Goal: Complete application form

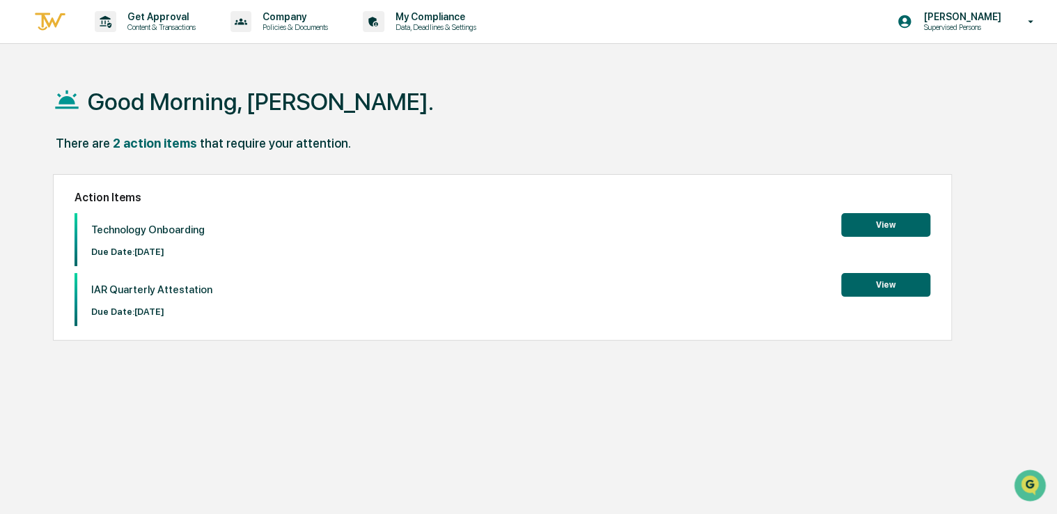
click at [886, 224] on button "View" at bounding box center [885, 225] width 89 height 24
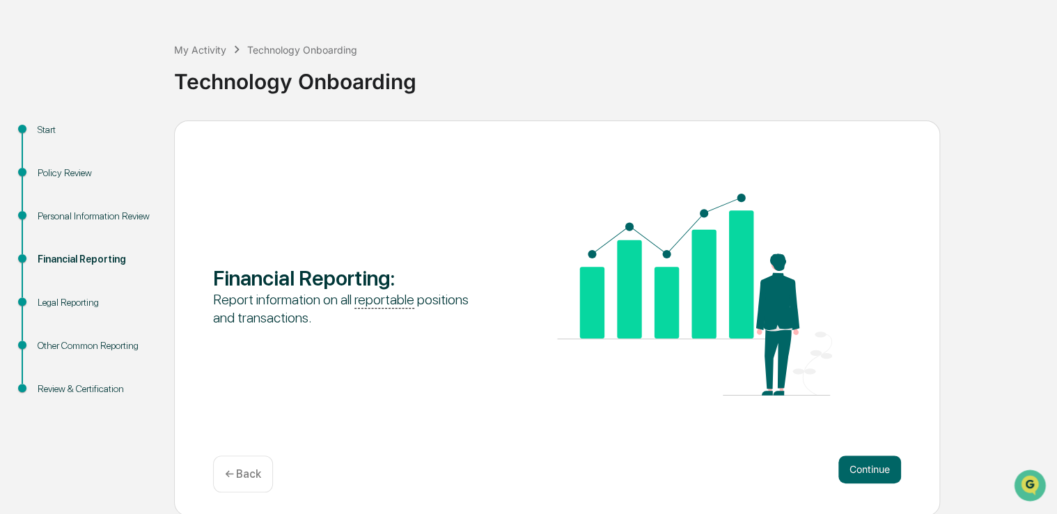
scroll to position [46, 0]
click at [838, 466] on button "Continue" at bounding box center [869, 469] width 63 height 28
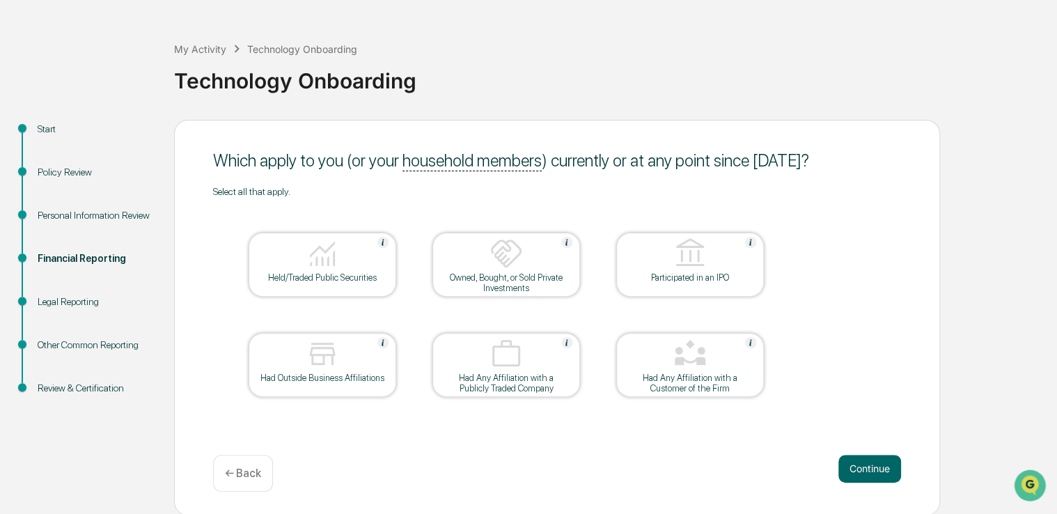
click at [295, 369] on div at bounding box center [322, 355] width 139 height 36
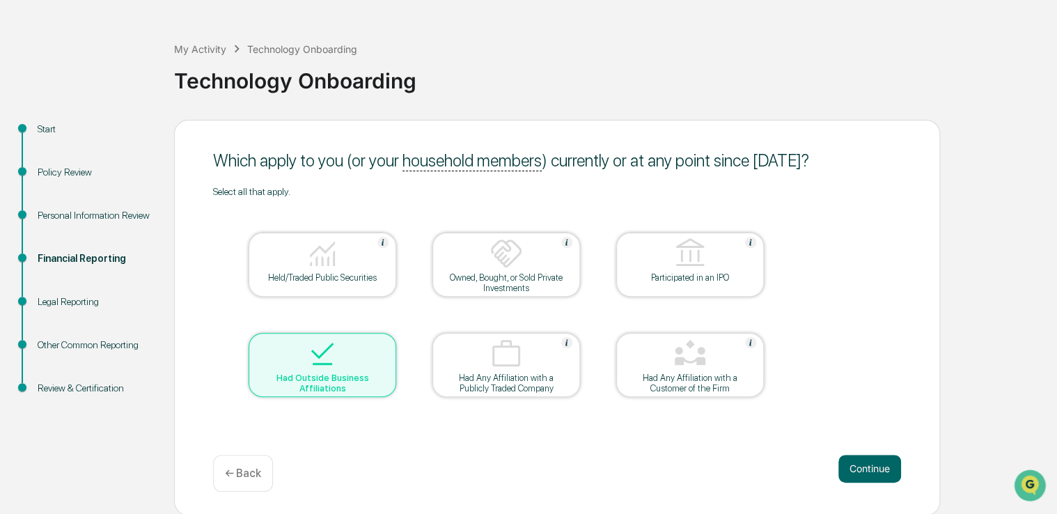
click at [301, 276] on div "Held/Traded Public Securities" at bounding box center [322, 277] width 125 height 10
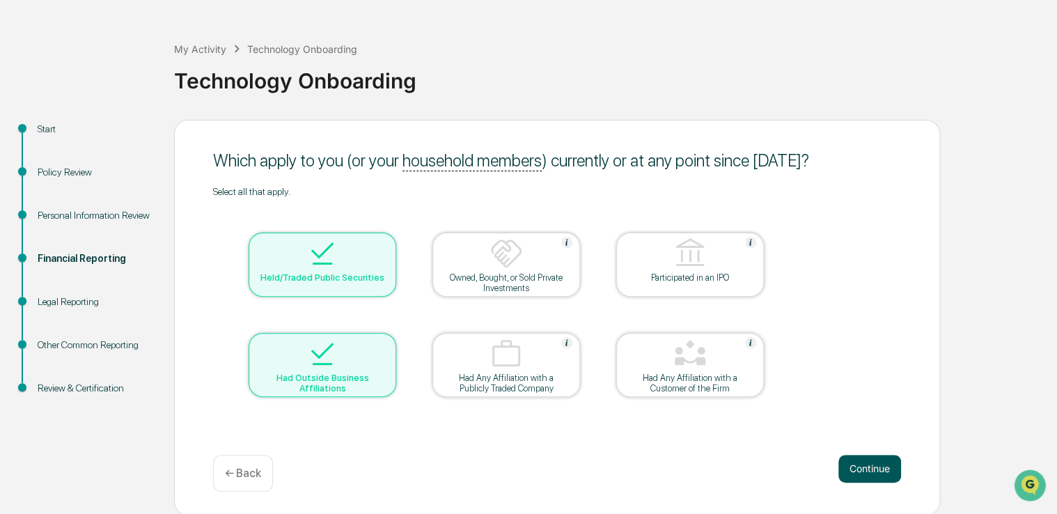
click at [839, 469] on button "Continue" at bounding box center [869, 469] width 63 height 28
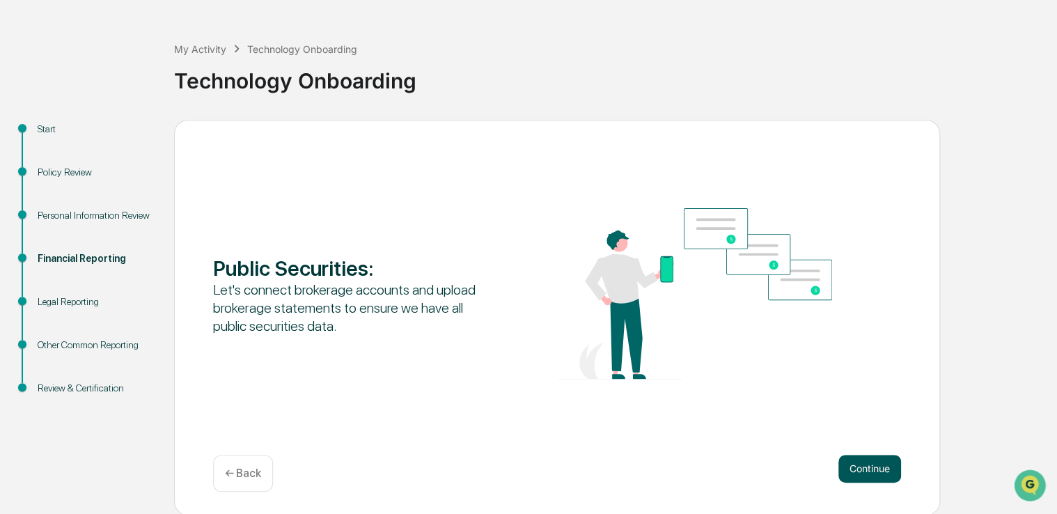
click at [838, 468] on button "Continue" at bounding box center [869, 469] width 63 height 28
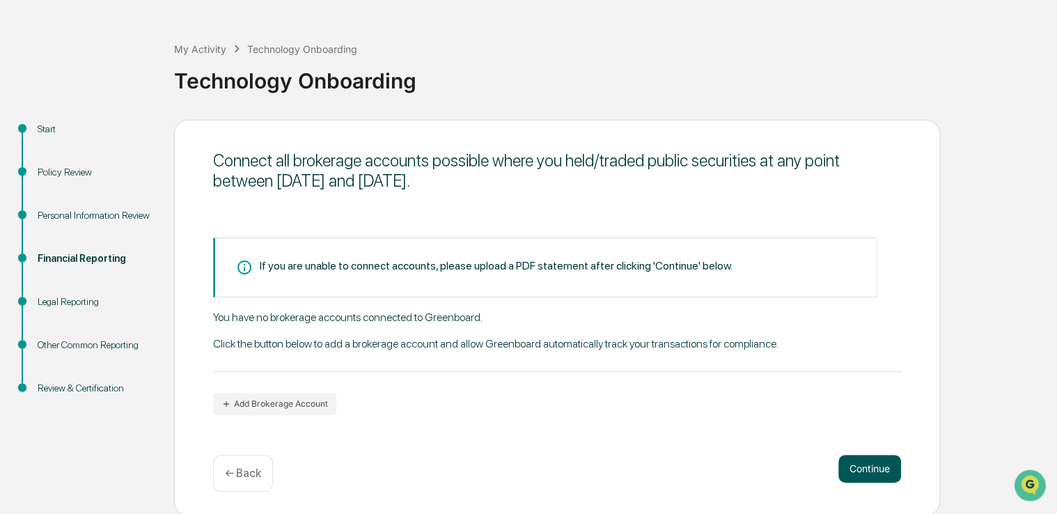
click at [838, 469] on button "Continue" at bounding box center [869, 469] width 63 height 28
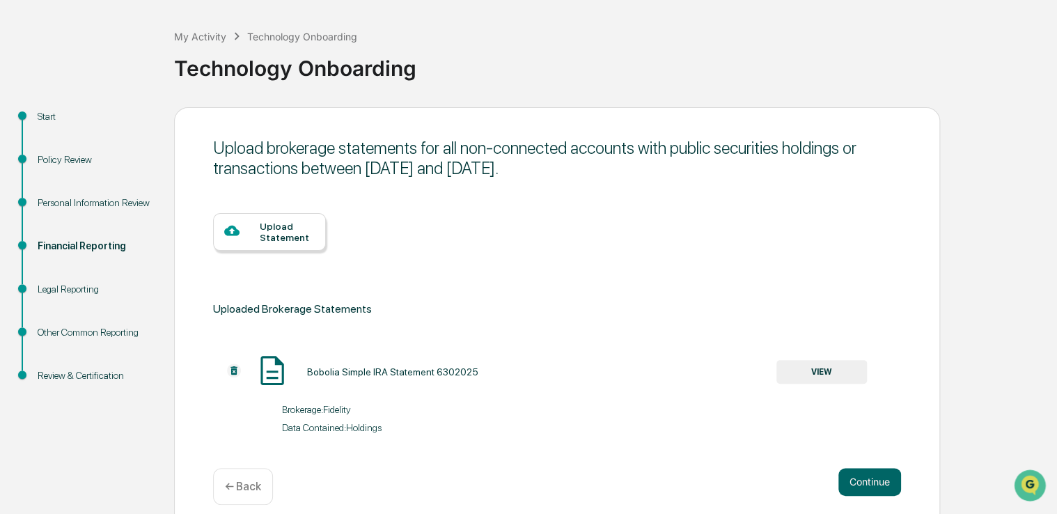
scroll to position [74, 0]
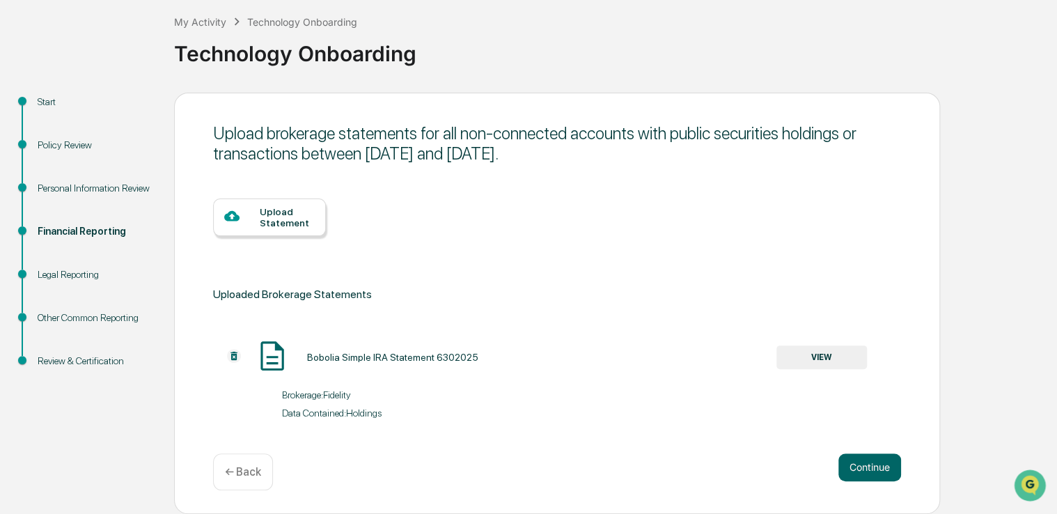
click at [1001, 408] on div "Start Policy Review Personal Information Review Financial Reporting Legal Repor…" at bounding box center [528, 303] width 1043 height 421
click at [940, 416] on div "Start Policy Review Personal Information Review Financial Reporting Legal Repor…" at bounding box center [528, 303] width 1043 height 421
click at [889, 472] on button "Continue" at bounding box center [869, 467] width 63 height 28
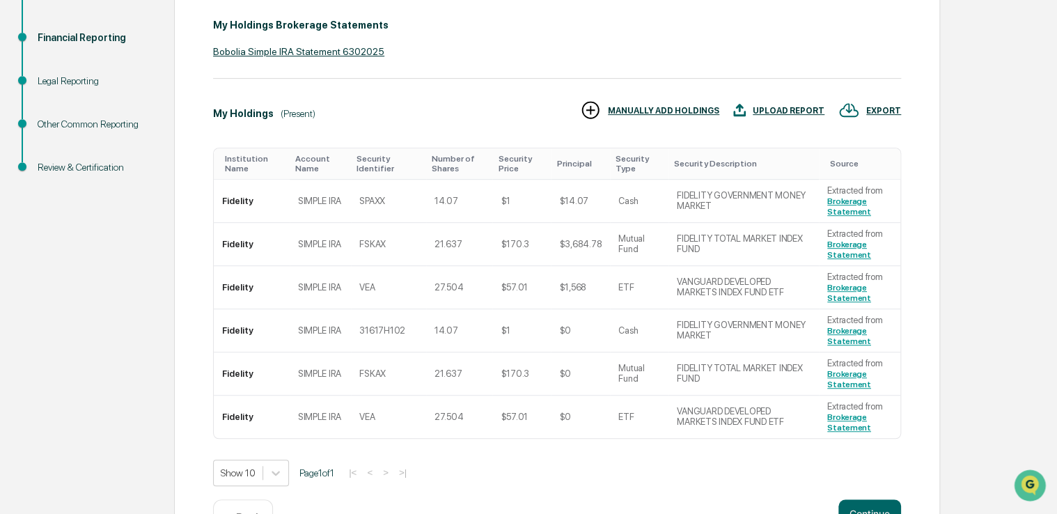
scroll to position [283, 0]
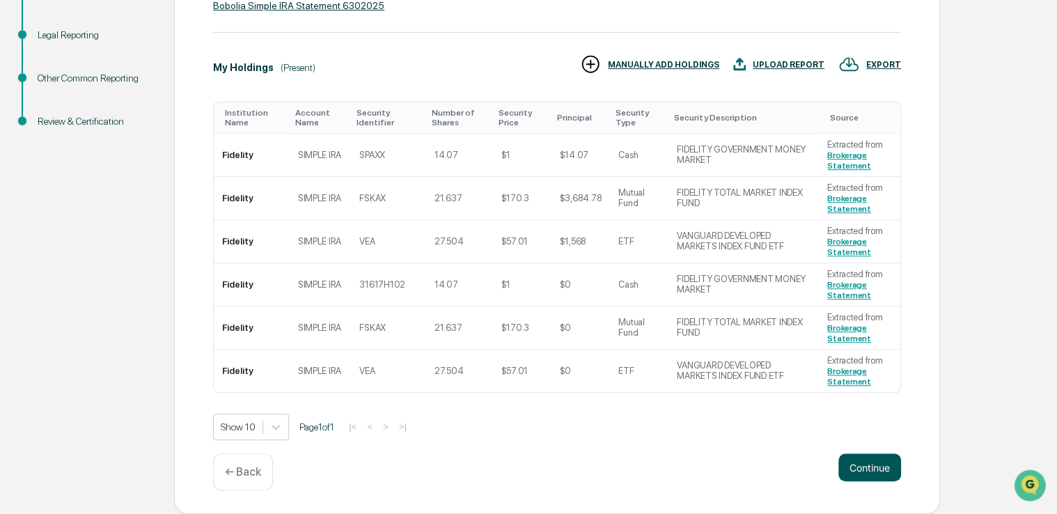
click at [884, 464] on button "Continue" at bounding box center [869, 467] width 63 height 28
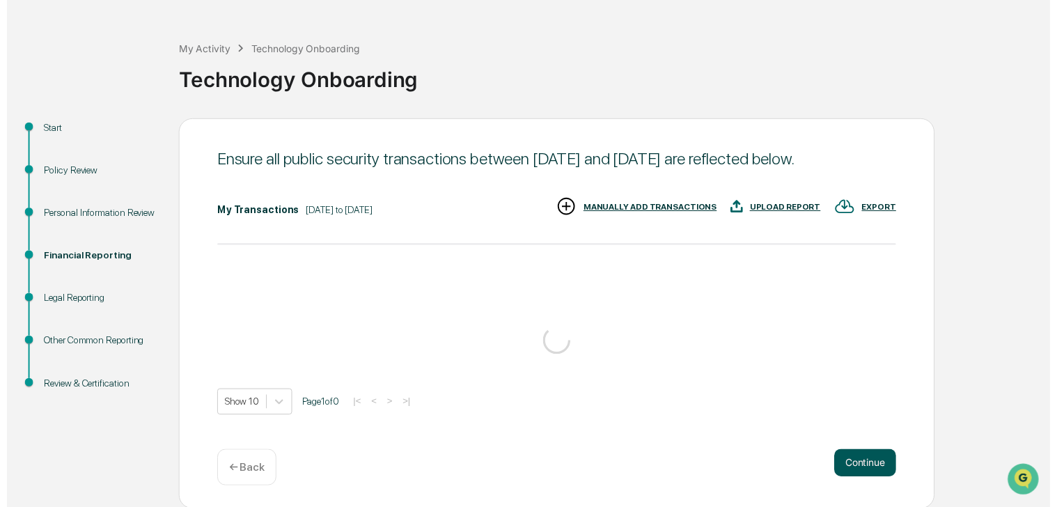
scroll to position [70, 0]
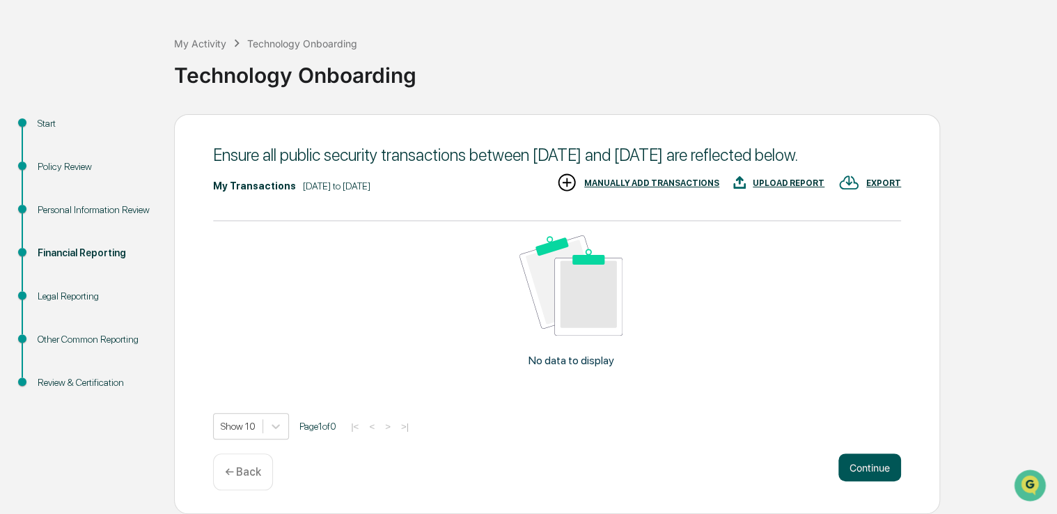
click at [868, 464] on button "Continue" at bounding box center [869, 467] width 63 height 28
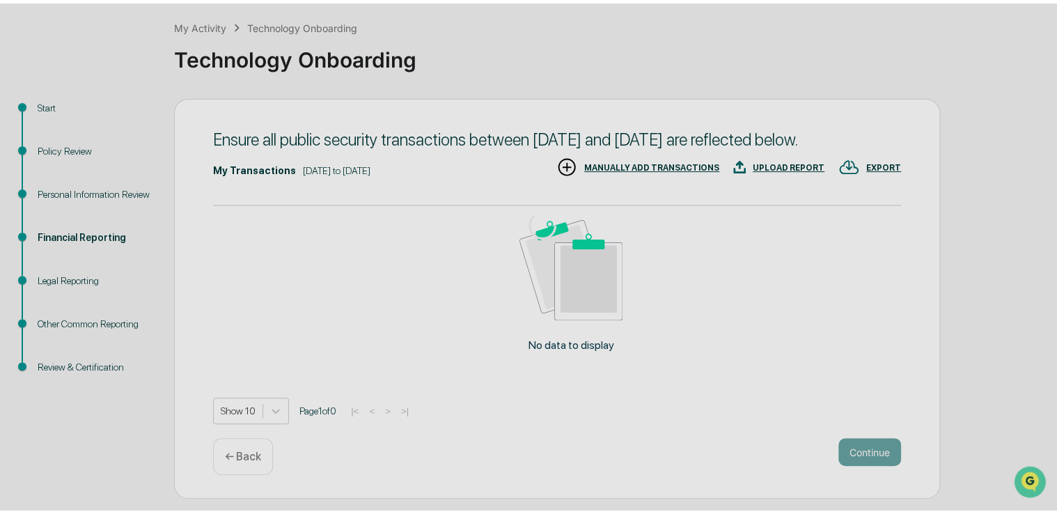
scroll to position [46, 0]
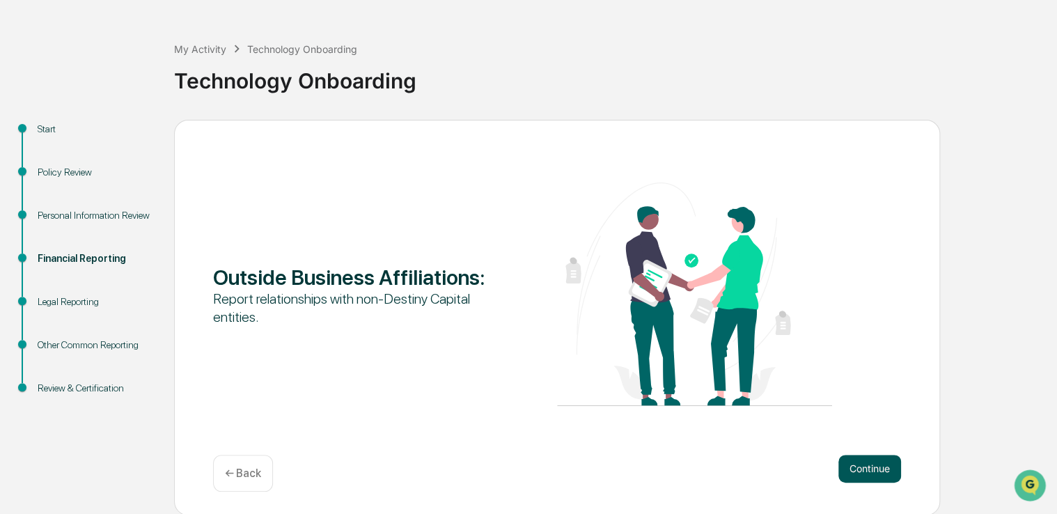
click at [872, 466] on button "Continue" at bounding box center [869, 469] width 63 height 28
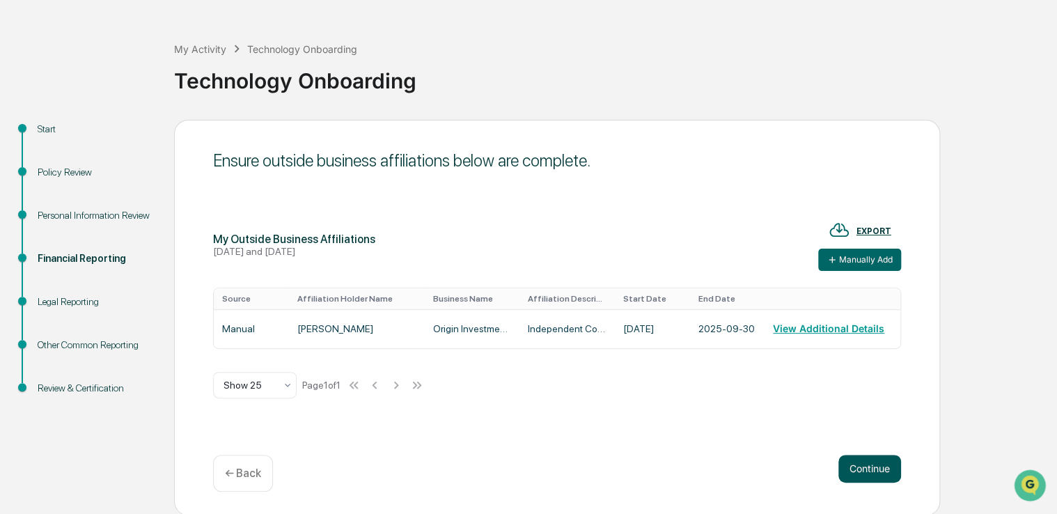
click at [871, 463] on button "Continue" at bounding box center [869, 469] width 63 height 28
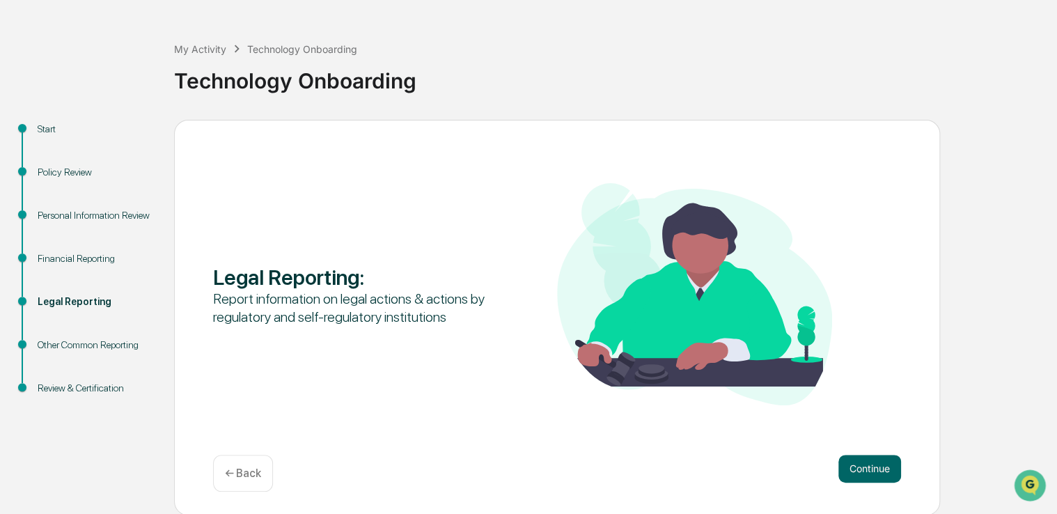
click at [871, 463] on button "Continue" at bounding box center [869, 469] width 63 height 28
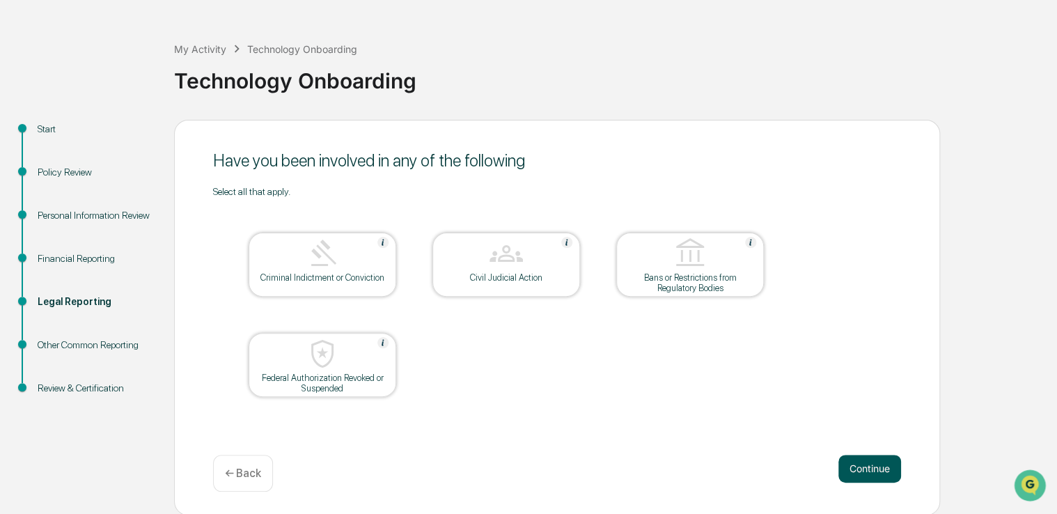
click at [870, 471] on button "Continue" at bounding box center [869, 469] width 63 height 28
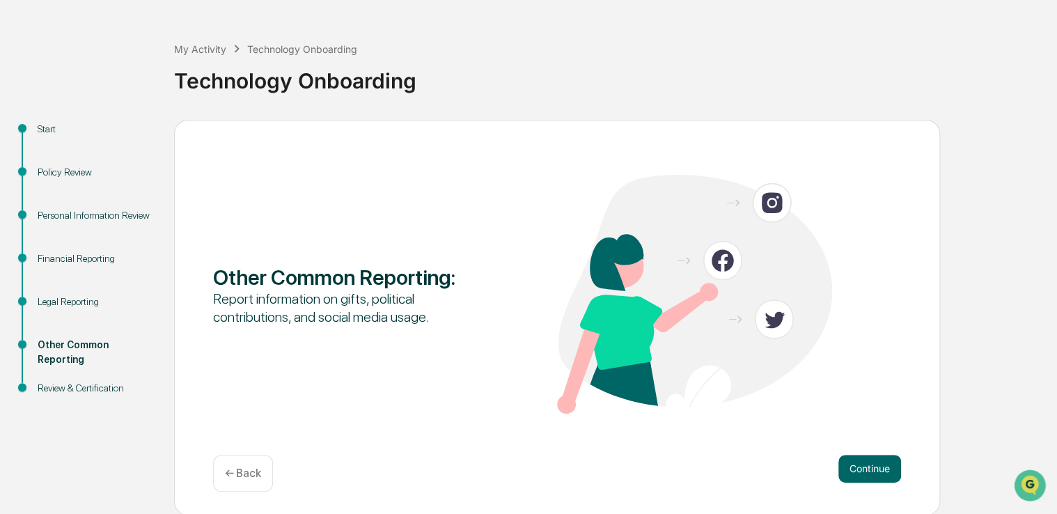
click at [870, 470] on button "Continue" at bounding box center [869, 469] width 63 height 28
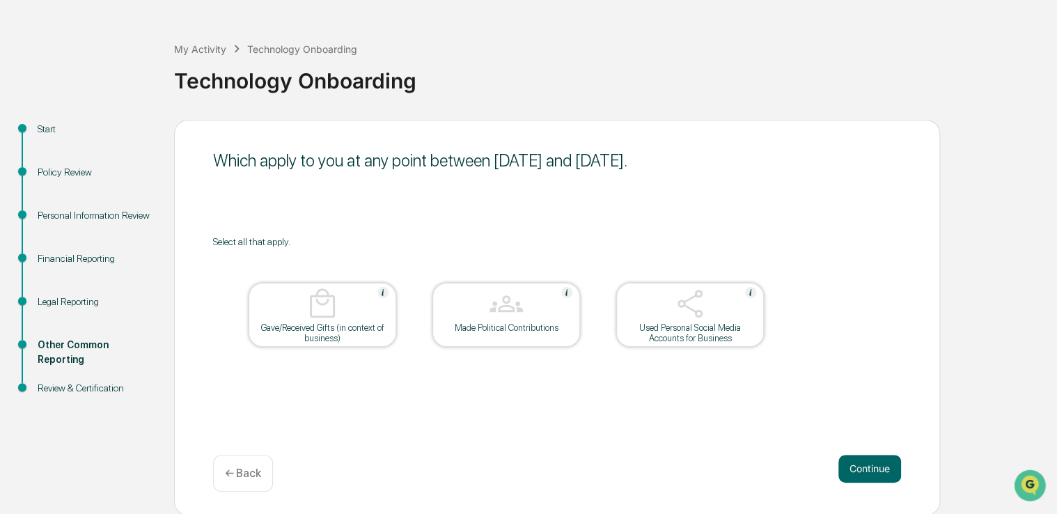
click at [870, 470] on button "Continue" at bounding box center [869, 469] width 63 height 28
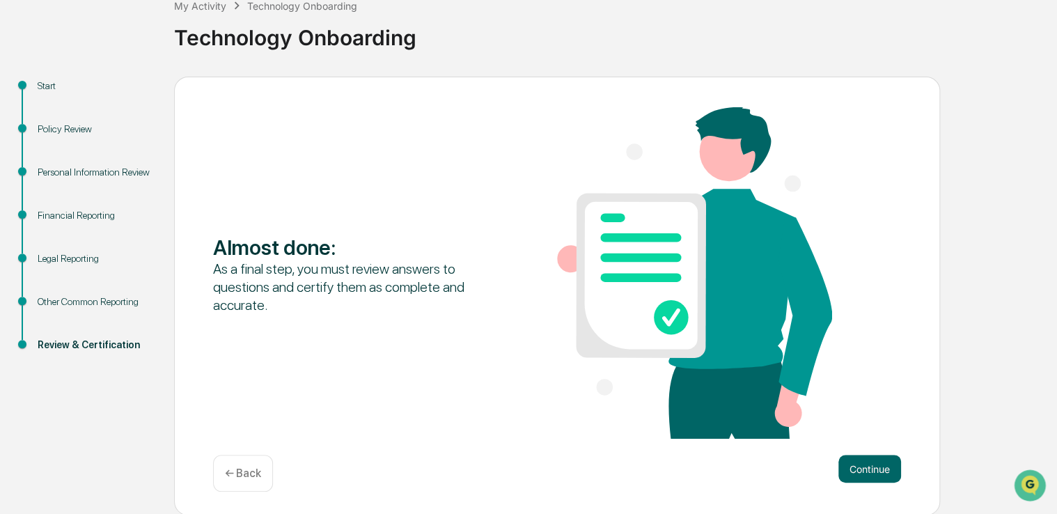
scroll to position [90, 0]
click at [869, 466] on button "Continue" at bounding box center [869, 468] width 63 height 28
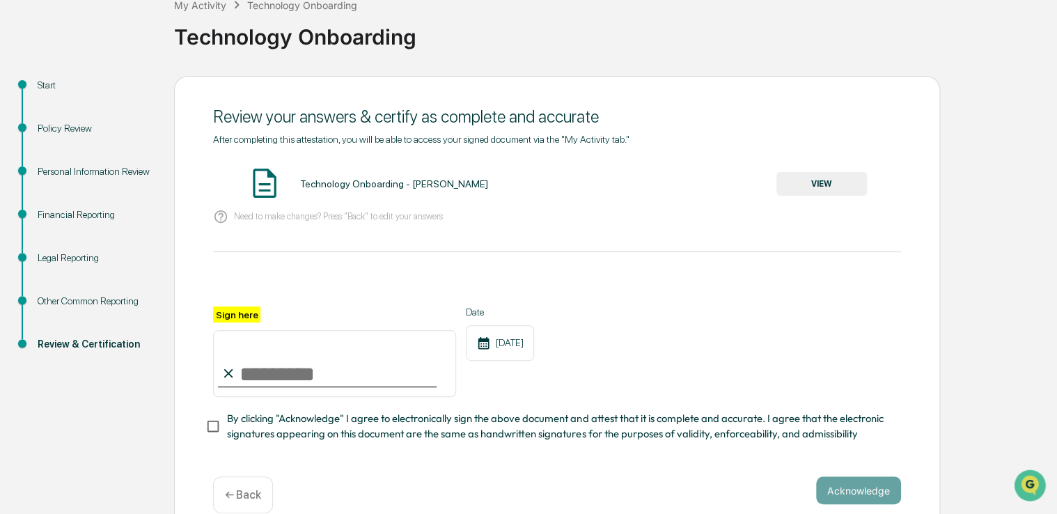
click at [249, 359] on input "Sign here" at bounding box center [334, 363] width 243 height 67
type input "**********"
click at [884, 494] on button "Acknowledge" at bounding box center [858, 490] width 85 height 28
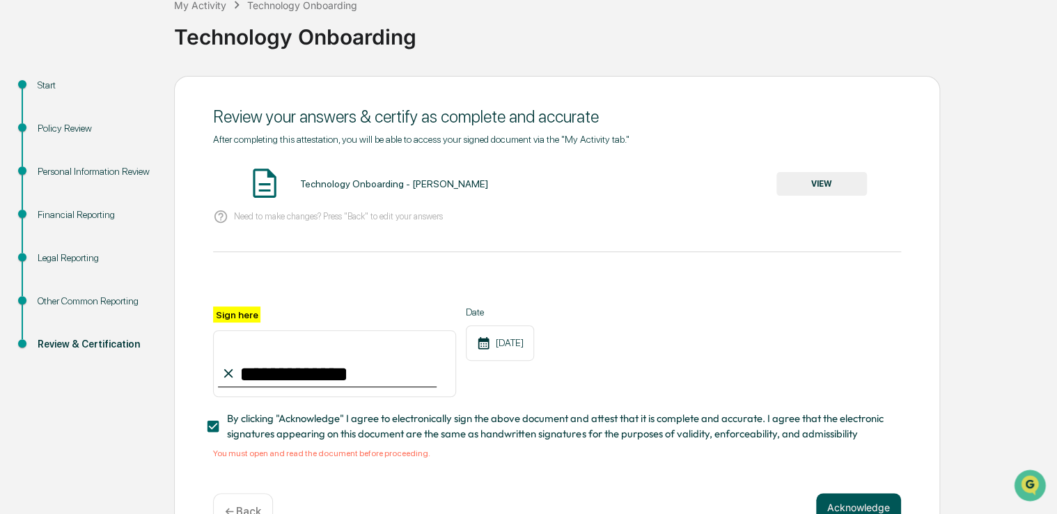
click at [874, 508] on button "Acknowledge" at bounding box center [858, 507] width 85 height 28
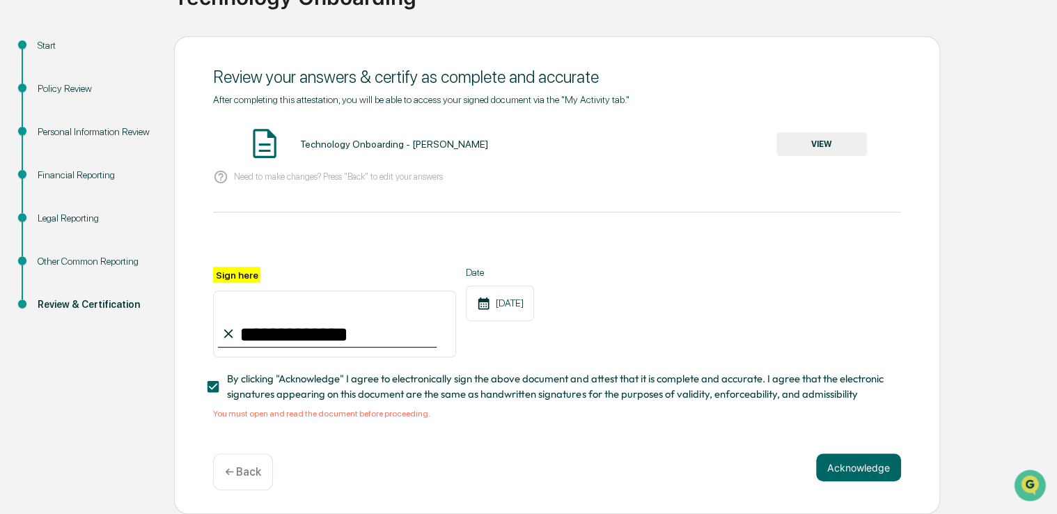
scroll to position [134, 0]
click at [799, 144] on button "VIEW" at bounding box center [821, 144] width 91 height 24
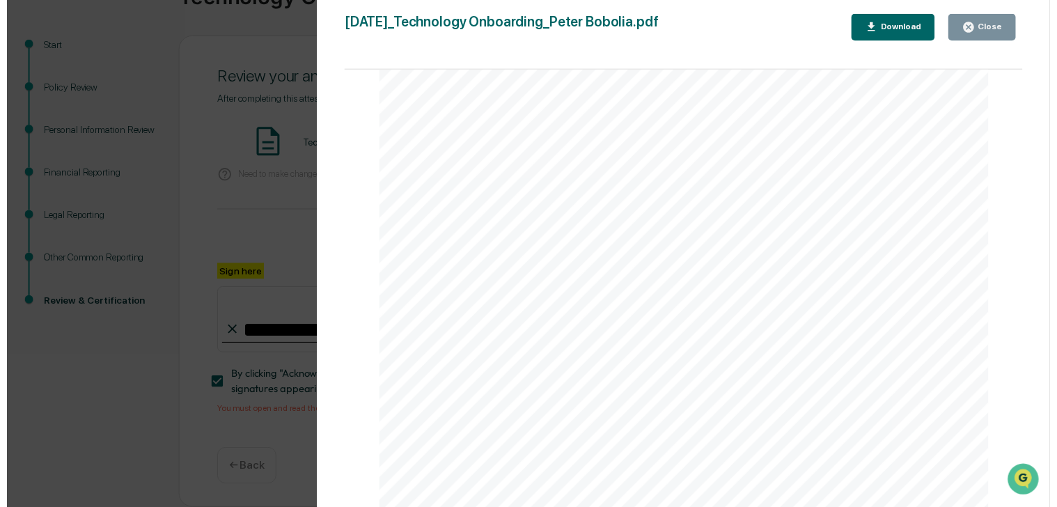
scroll to position [4108, 0]
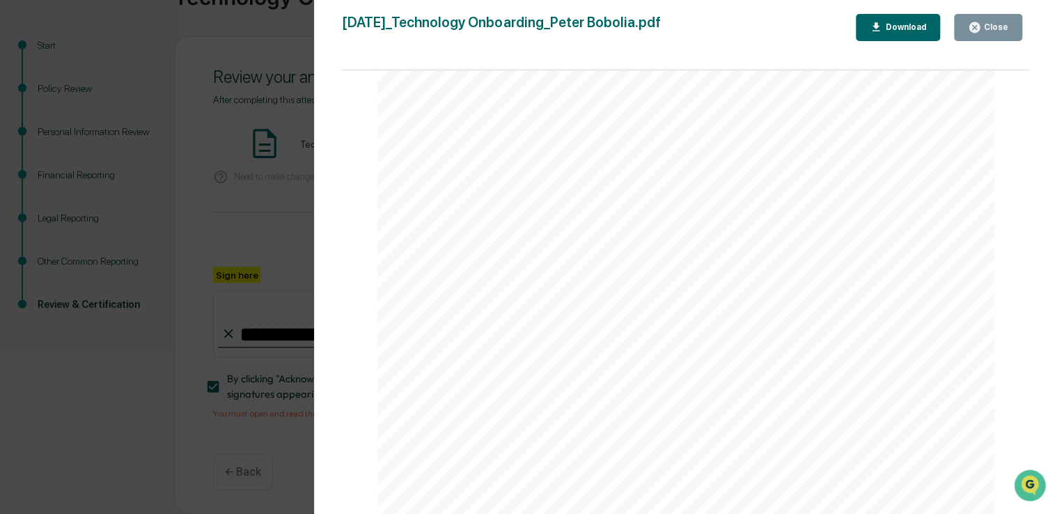
click at [986, 29] on div "Close" at bounding box center [994, 27] width 27 height 10
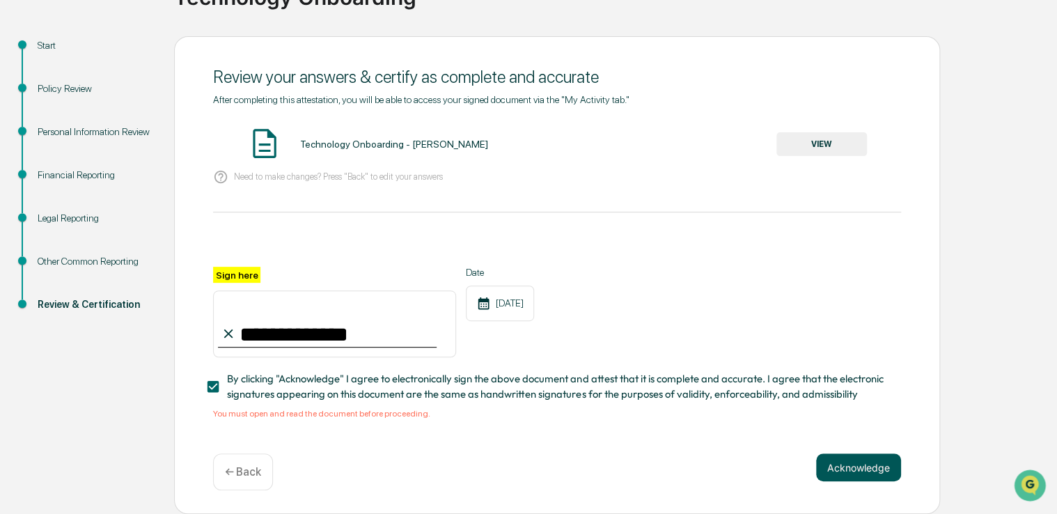
click at [878, 471] on button "Acknowledge" at bounding box center [858, 467] width 85 height 28
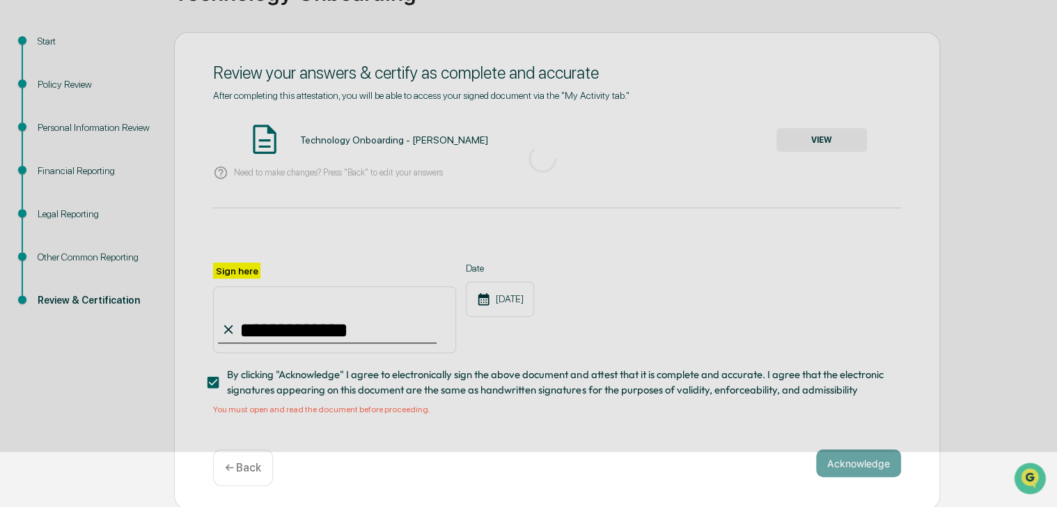
scroll to position [46, 0]
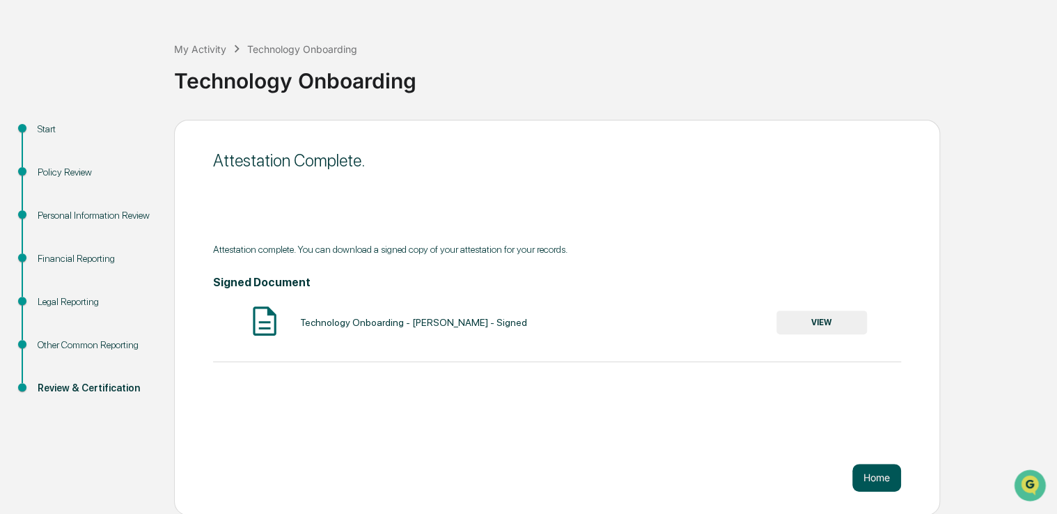
click at [880, 476] on button "Home" at bounding box center [876, 478] width 49 height 28
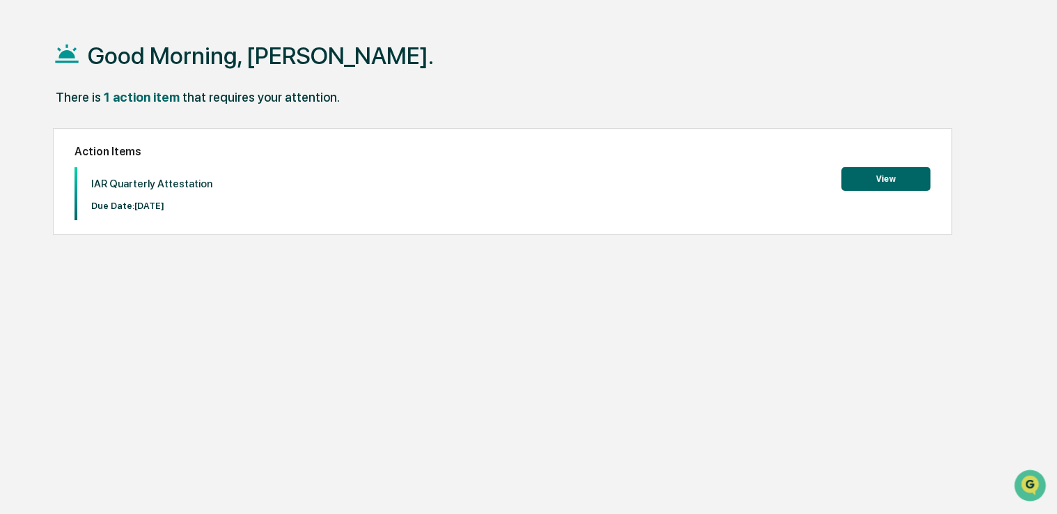
click at [884, 180] on button "View" at bounding box center [885, 179] width 89 height 24
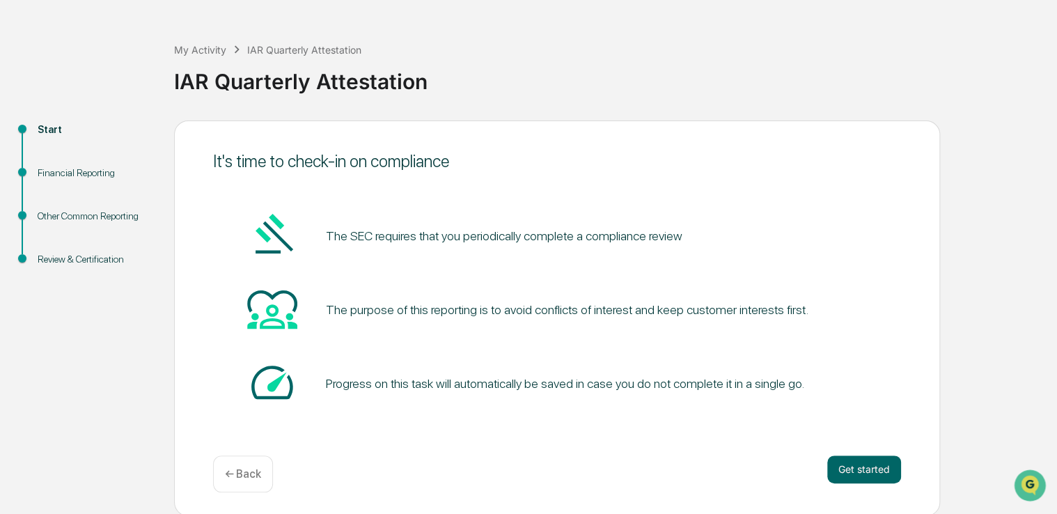
scroll to position [46, 0]
click at [882, 471] on button "Get started" at bounding box center [864, 469] width 74 height 28
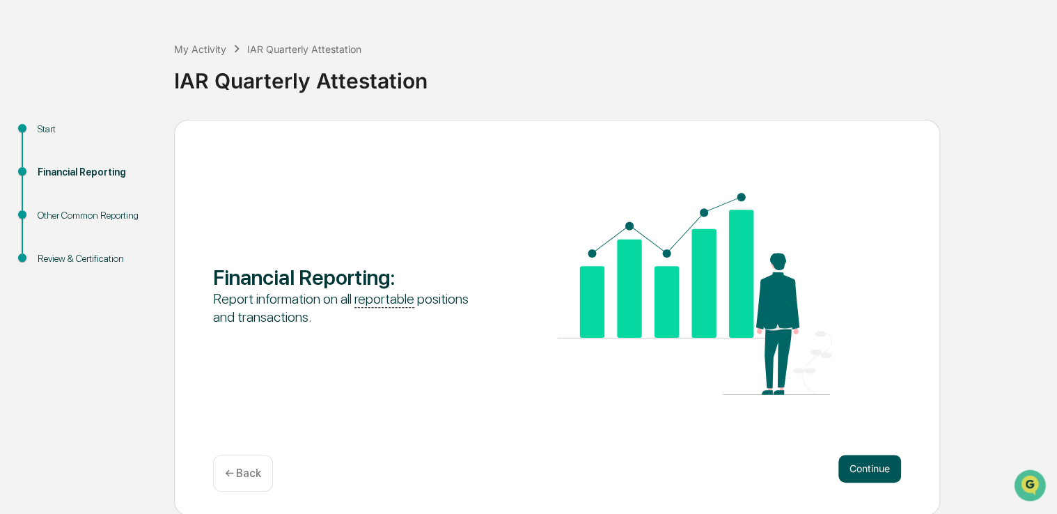
click at [867, 461] on button "Continue" at bounding box center [869, 469] width 63 height 28
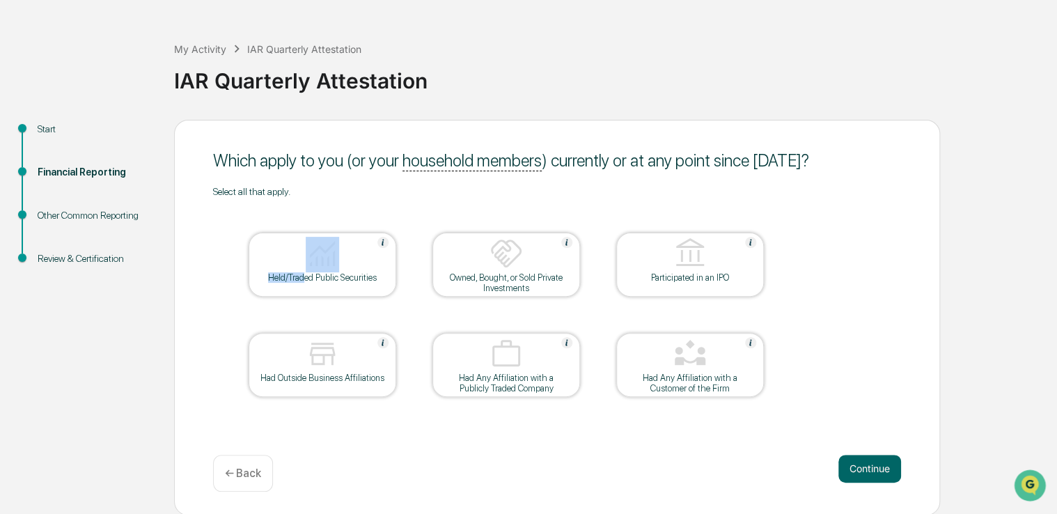
click at [304, 276] on div "Held/Traded Public Securities" at bounding box center [323, 265] width 148 height 64
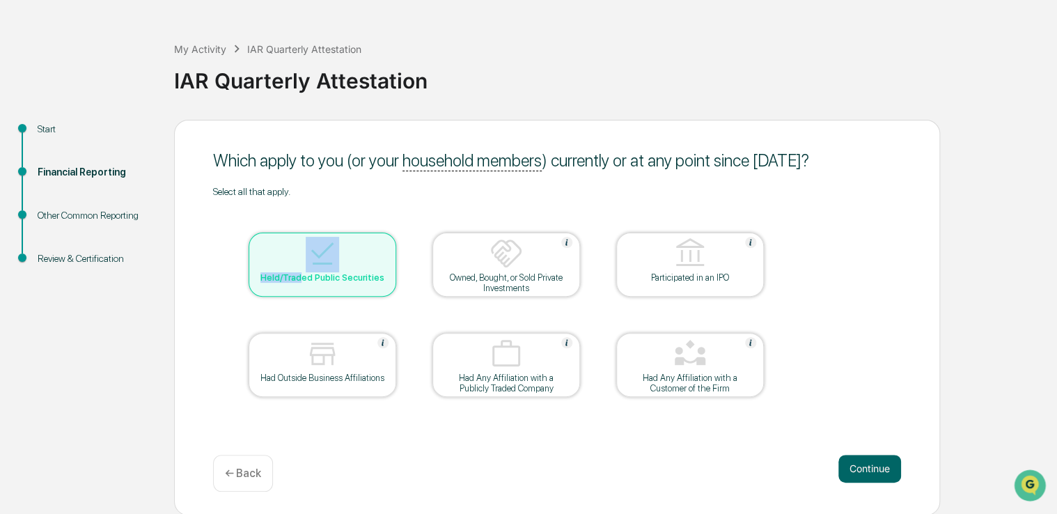
click at [320, 361] on img at bounding box center [322, 353] width 33 height 33
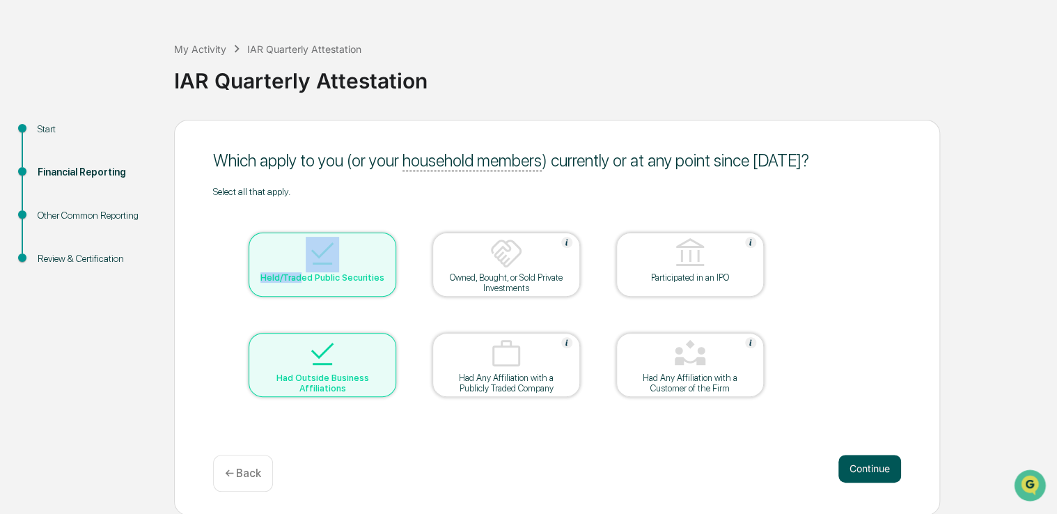
click at [855, 464] on button "Continue" at bounding box center [869, 469] width 63 height 28
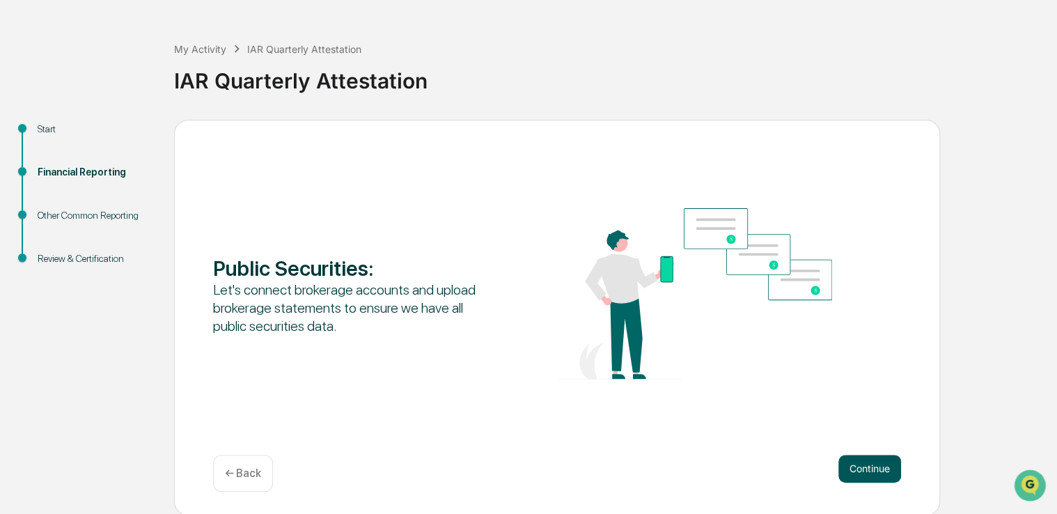
click at [864, 464] on button "Continue" at bounding box center [869, 469] width 63 height 28
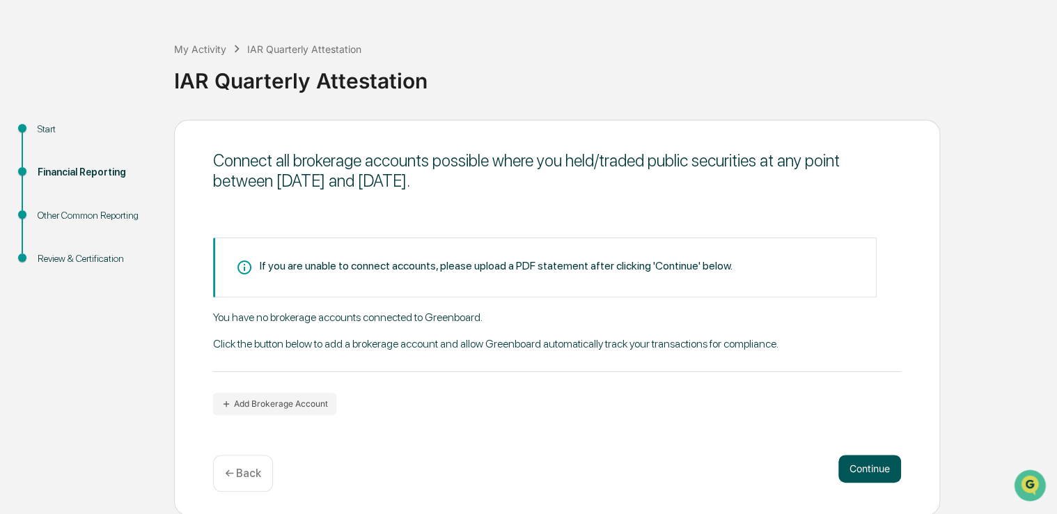
click at [879, 466] on button "Continue" at bounding box center [869, 469] width 63 height 28
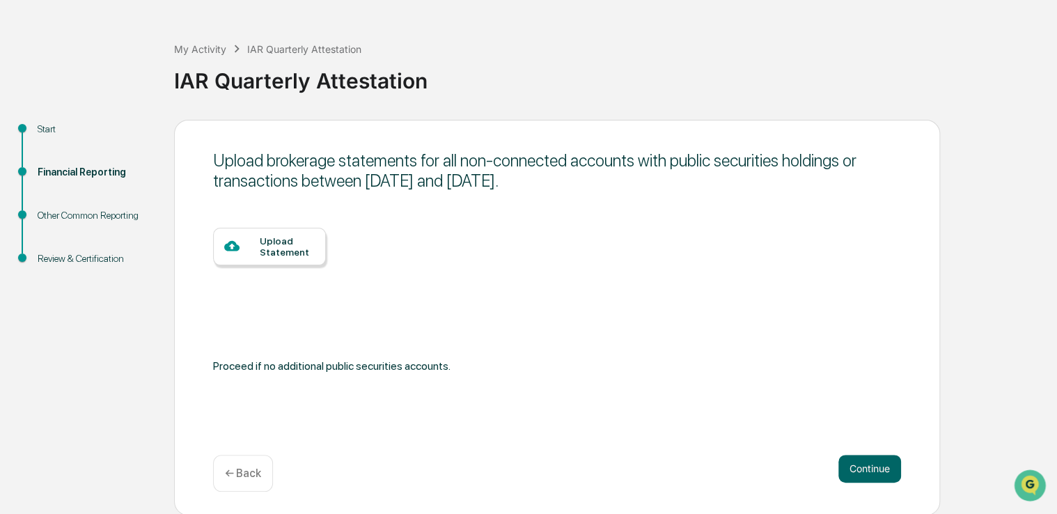
click at [272, 244] on div "Upload Statement" at bounding box center [287, 246] width 55 height 22
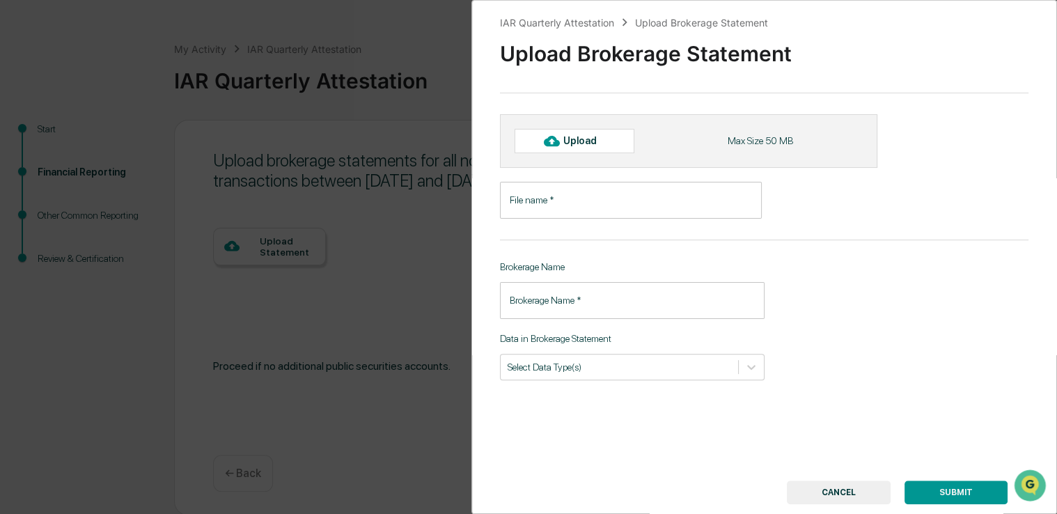
click at [553, 136] on icon at bounding box center [551, 141] width 15 height 10
type input "**********"
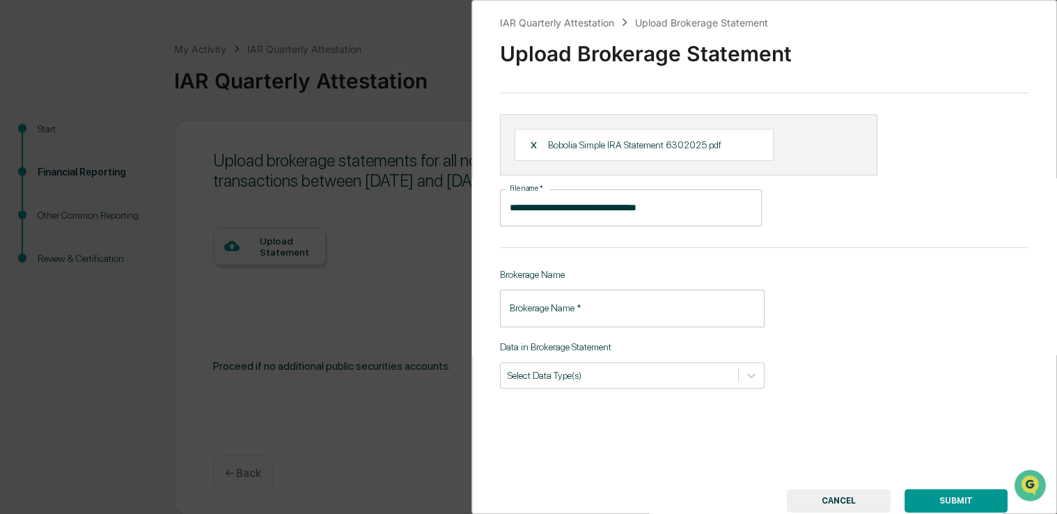
click at [613, 311] on input "Brokerage Name   *" at bounding box center [632, 308] width 265 height 37
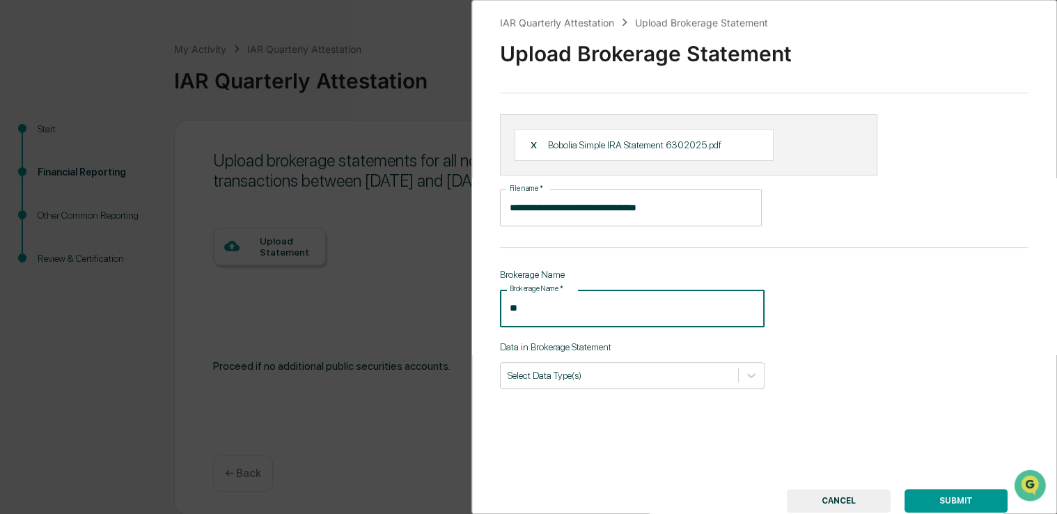
type input "*"
type input "********"
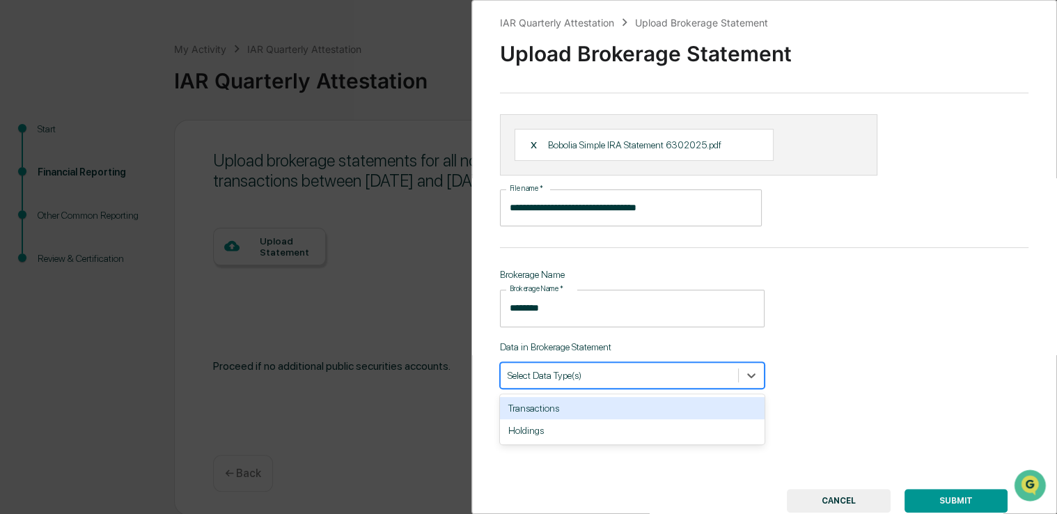
click at [574, 371] on div at bounding box center [619, 374] width 223 height 13
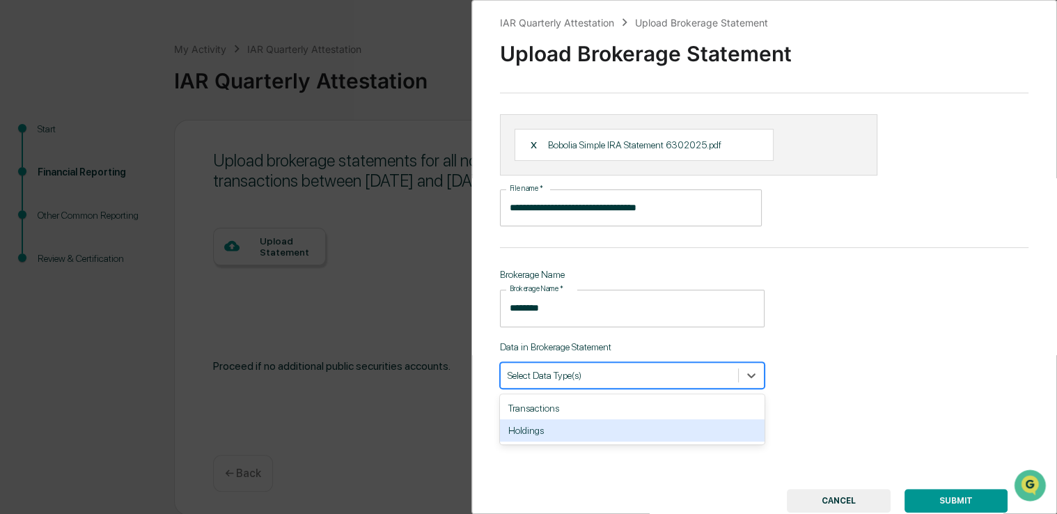
click at [552, 430] on div "Holdings" at bounding box center [632, 430] width 265 height 22
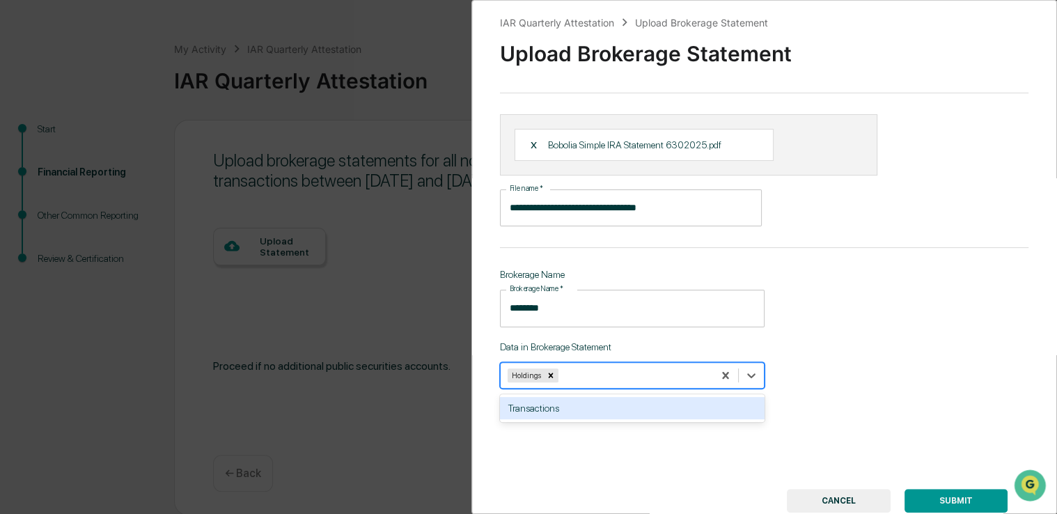
click at [707, 400] on div "Transactions" at bounding box center [632, 408] width 265 height 22
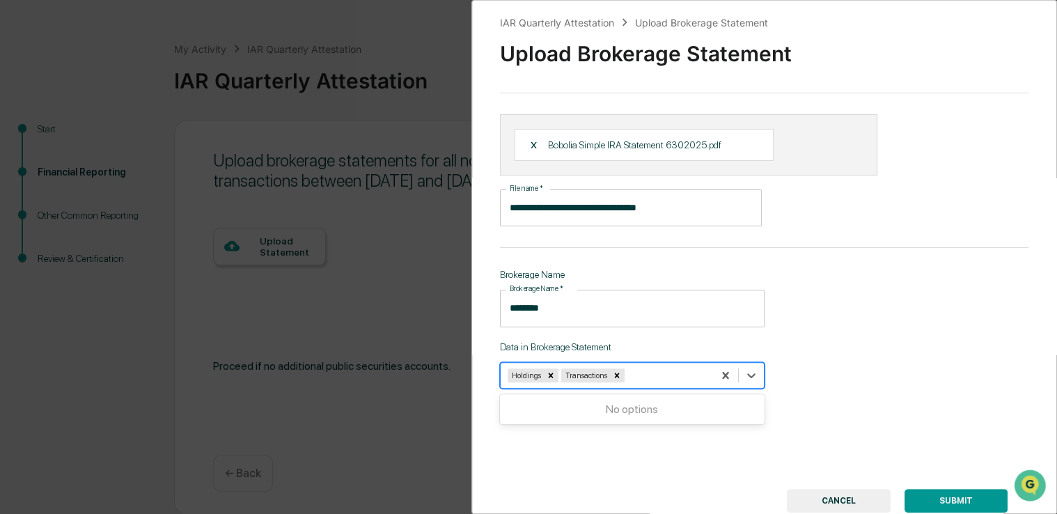
click at [952, 496] on button "SUBMIT" at bounding box center [955, 501] width 103 height 24
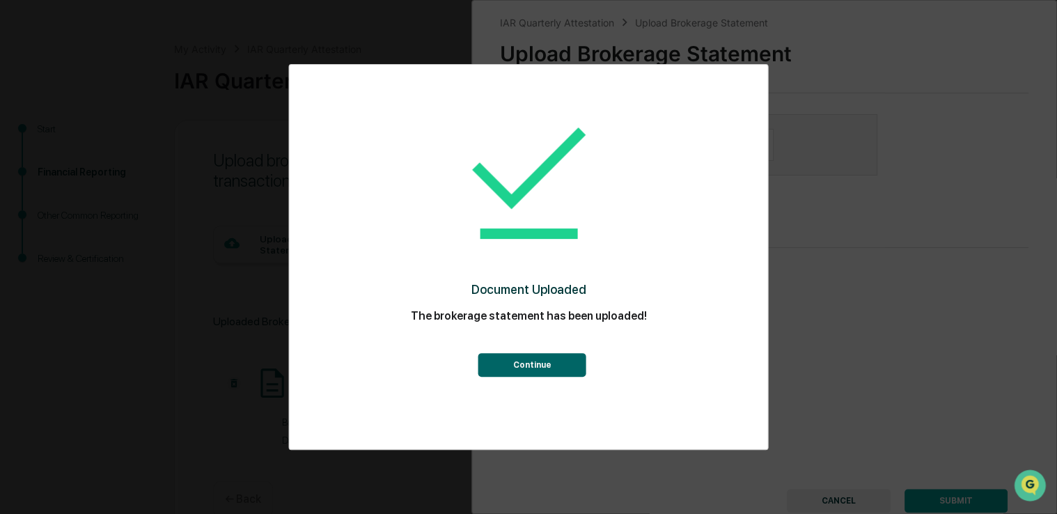
click at [510, 366] on button "Continue" at bounding box center [532, 365] width 108 height 24
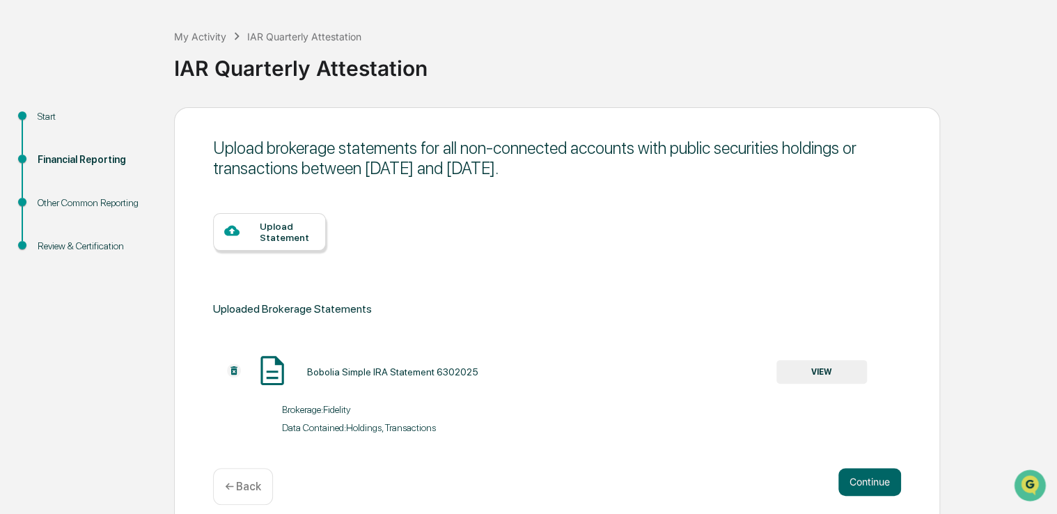
scroll to position [74, 0]
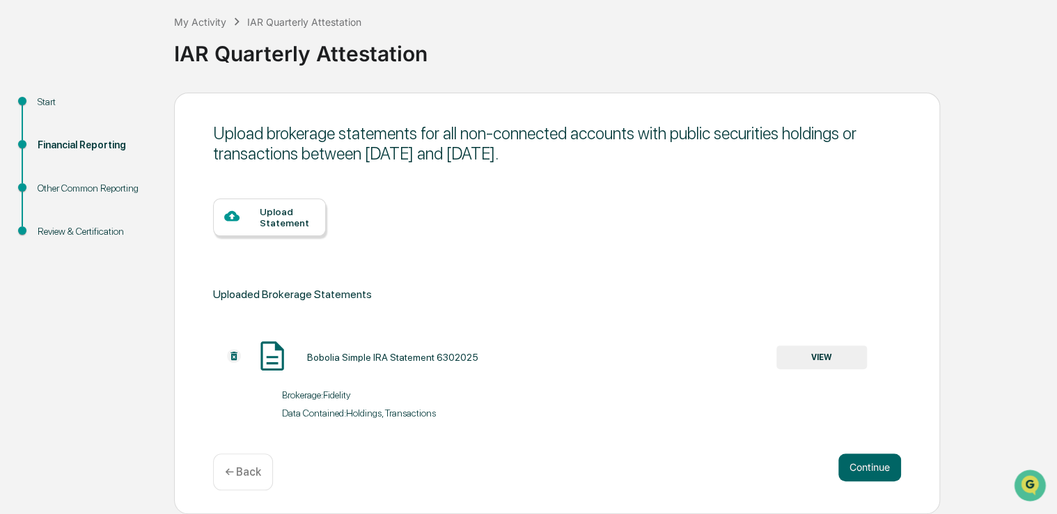
click at [826, 358] on button "VIEW" at bounding box center [821, 357] width 91 height 24
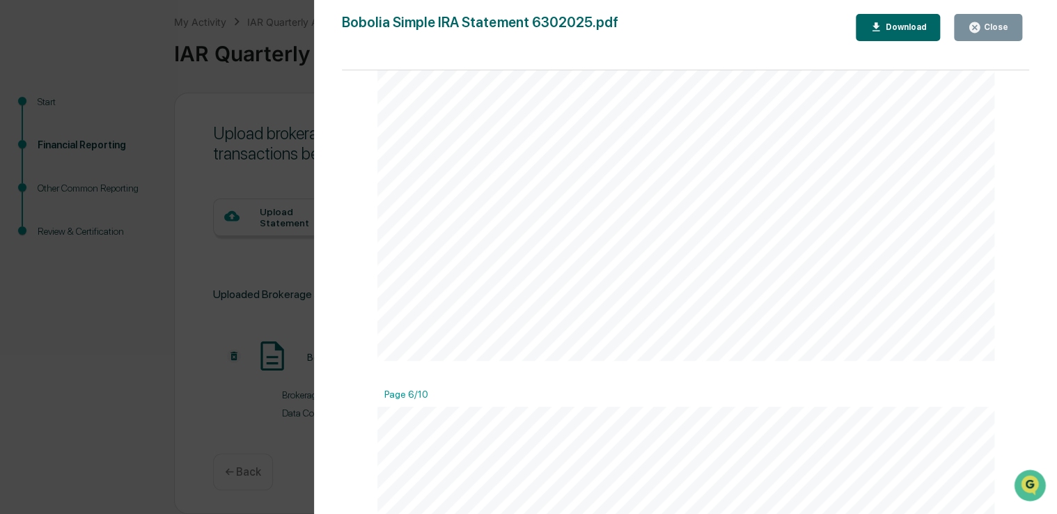
scroll to position [2506, 0]
click at [1002, 29] on div "Close" at bounding box center [994, 27] width 27 height 10
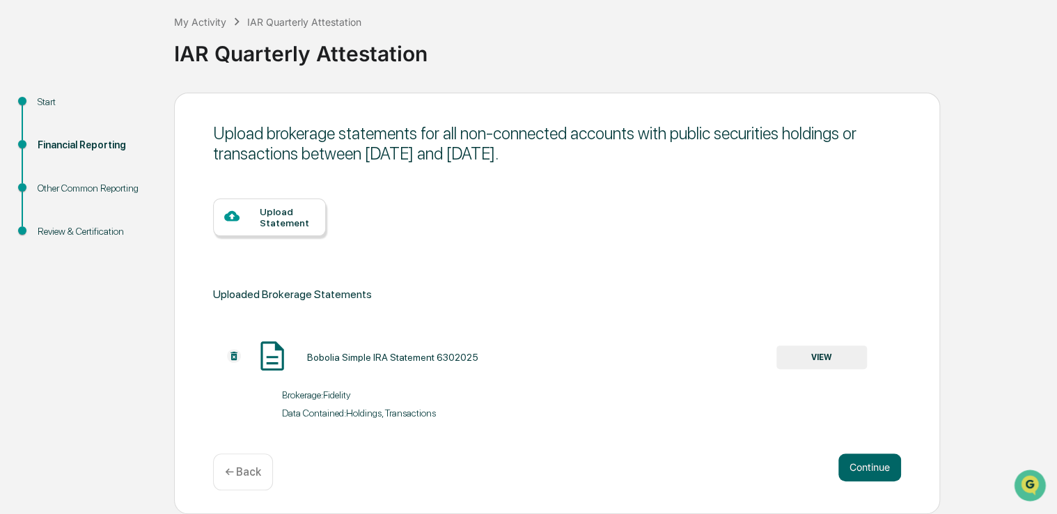
drag, startPoint x: 313, startPoint y: 359, endPoint x: 257, endPoint y: 354, distance: 56.6
drag, startPoint x: 257, startPoint y: 354, endPoint x: 540, endPoint y: 423, distance: 291.5
click at [540, 423] on div "Upload Statement Uploaded Brokerage Statements Bobolia Simple IRA Statement 630…" at bounding box center [557, 305] width 688 height 269
click at [235, 354] on img at bounding box center [234, 356] width 14 height 14
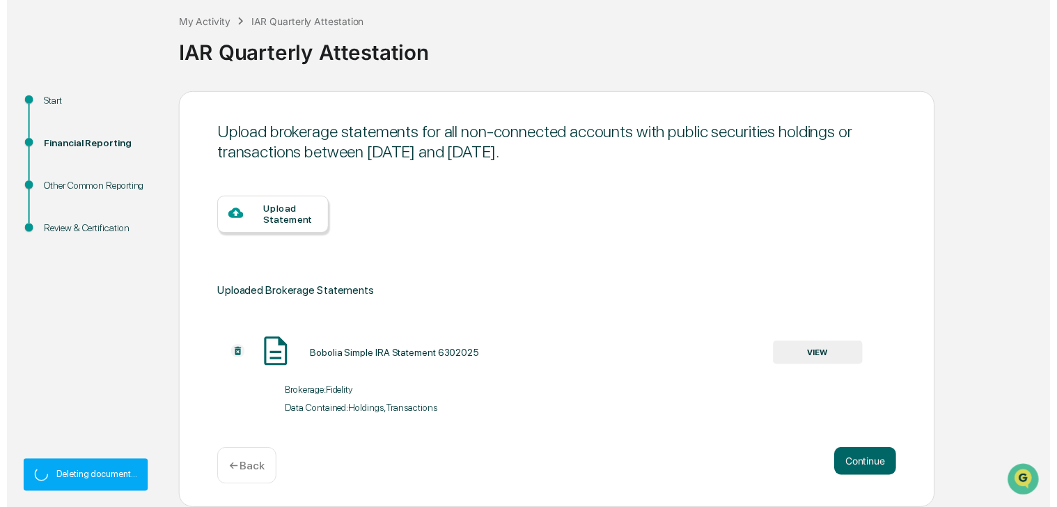
scroll to position [46, 0]
